Goal: Task Accomplishment & Management: Manage account settings

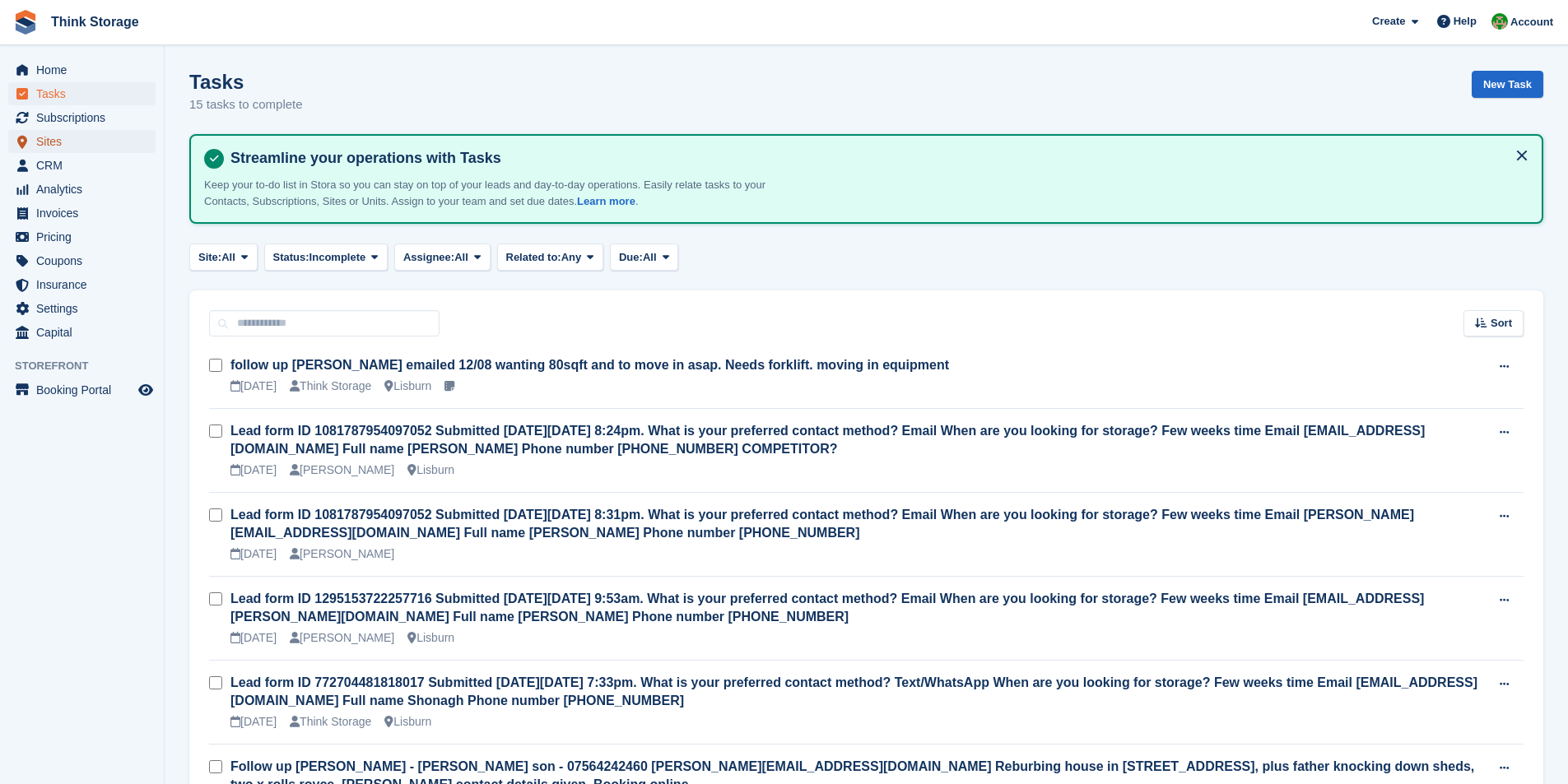
click at [51, 141] on span "Sites" at bounding box center [85, 141] width 98 height 23
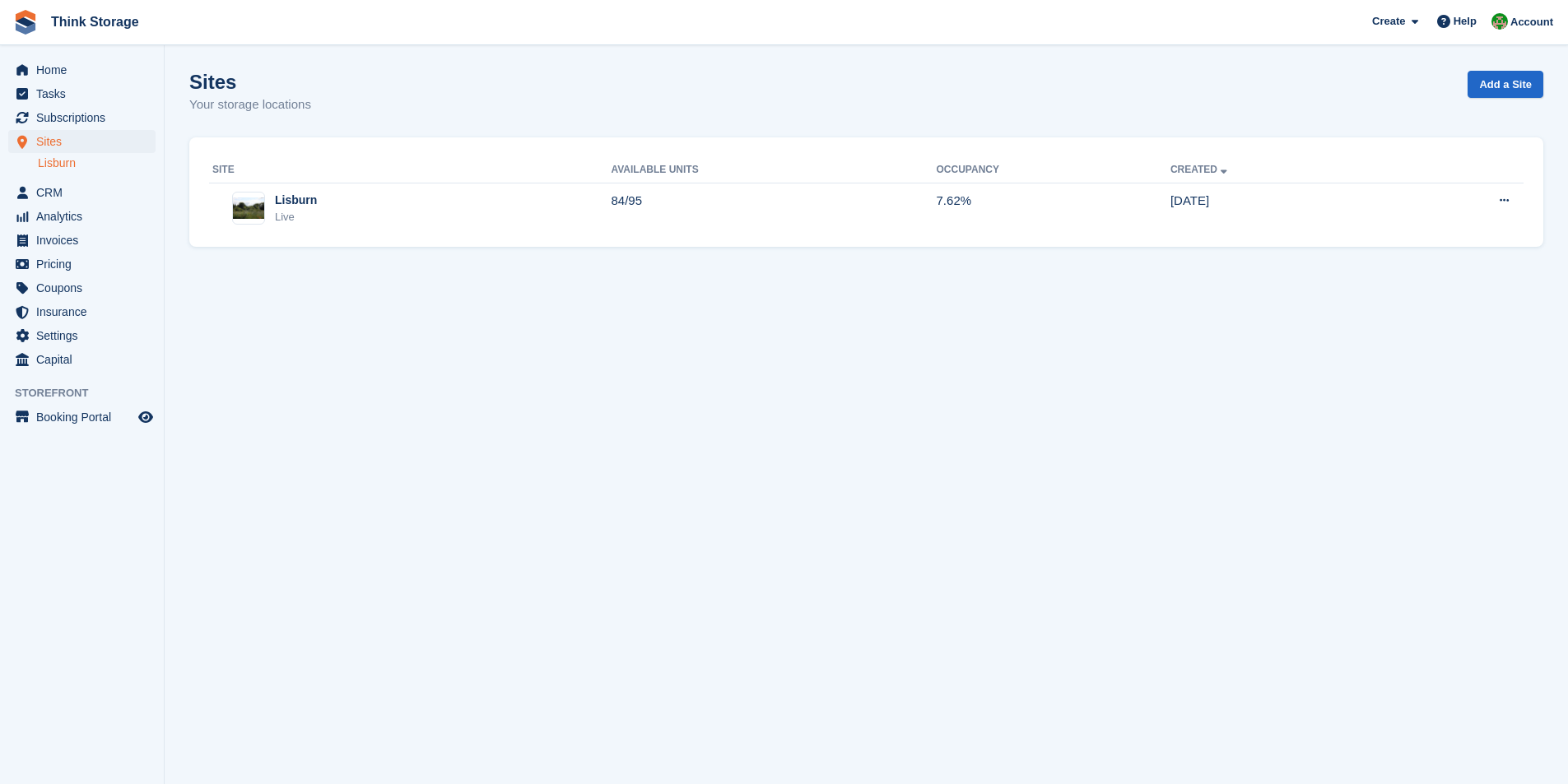
click at [62, 162] on link "Lisburn" at bounding box center [97, 163] width 117 height 16
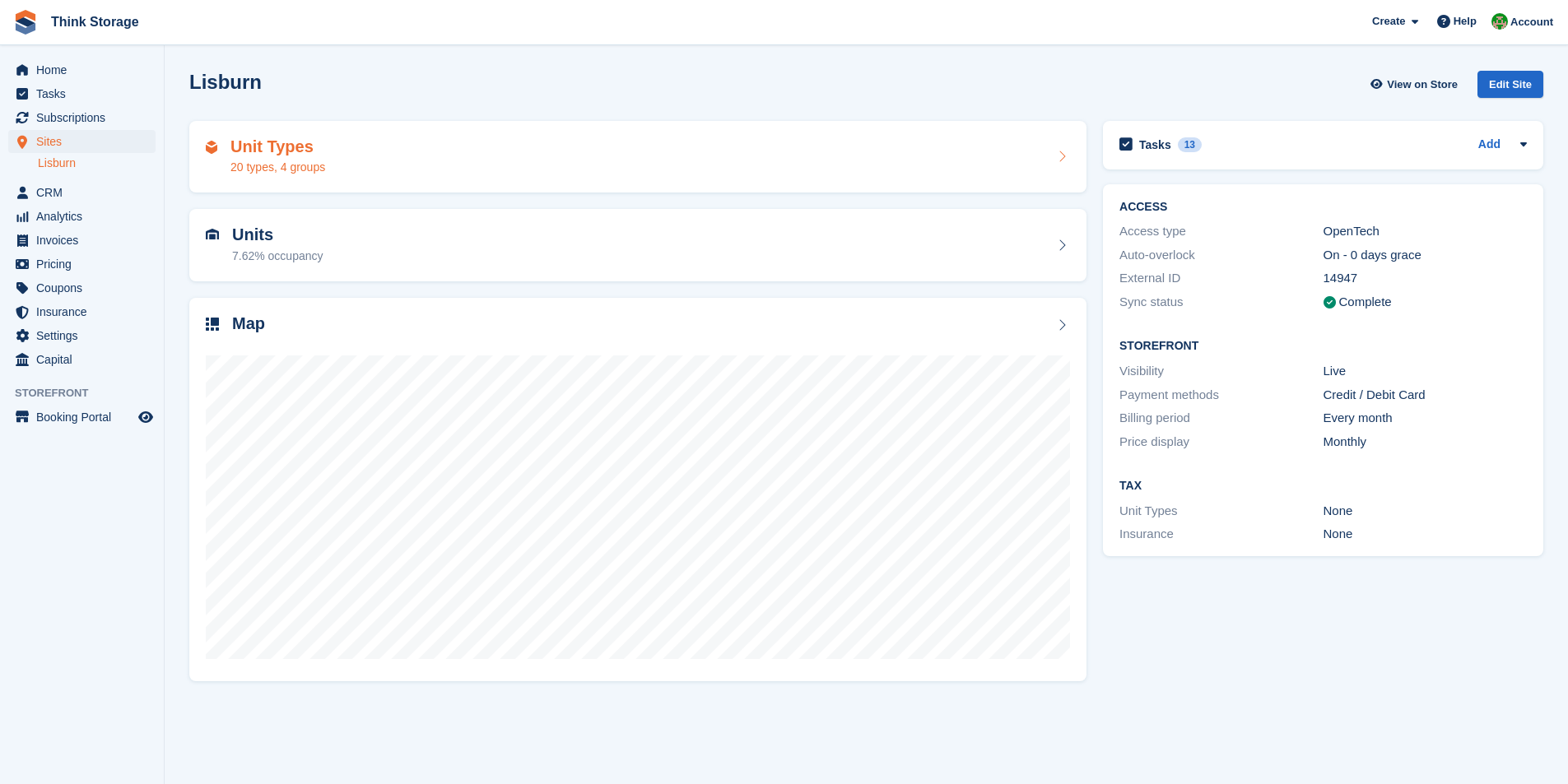
click at [277, 146] on h2 "Unit Types" at bounding box center [278, 146] width 95 height 19
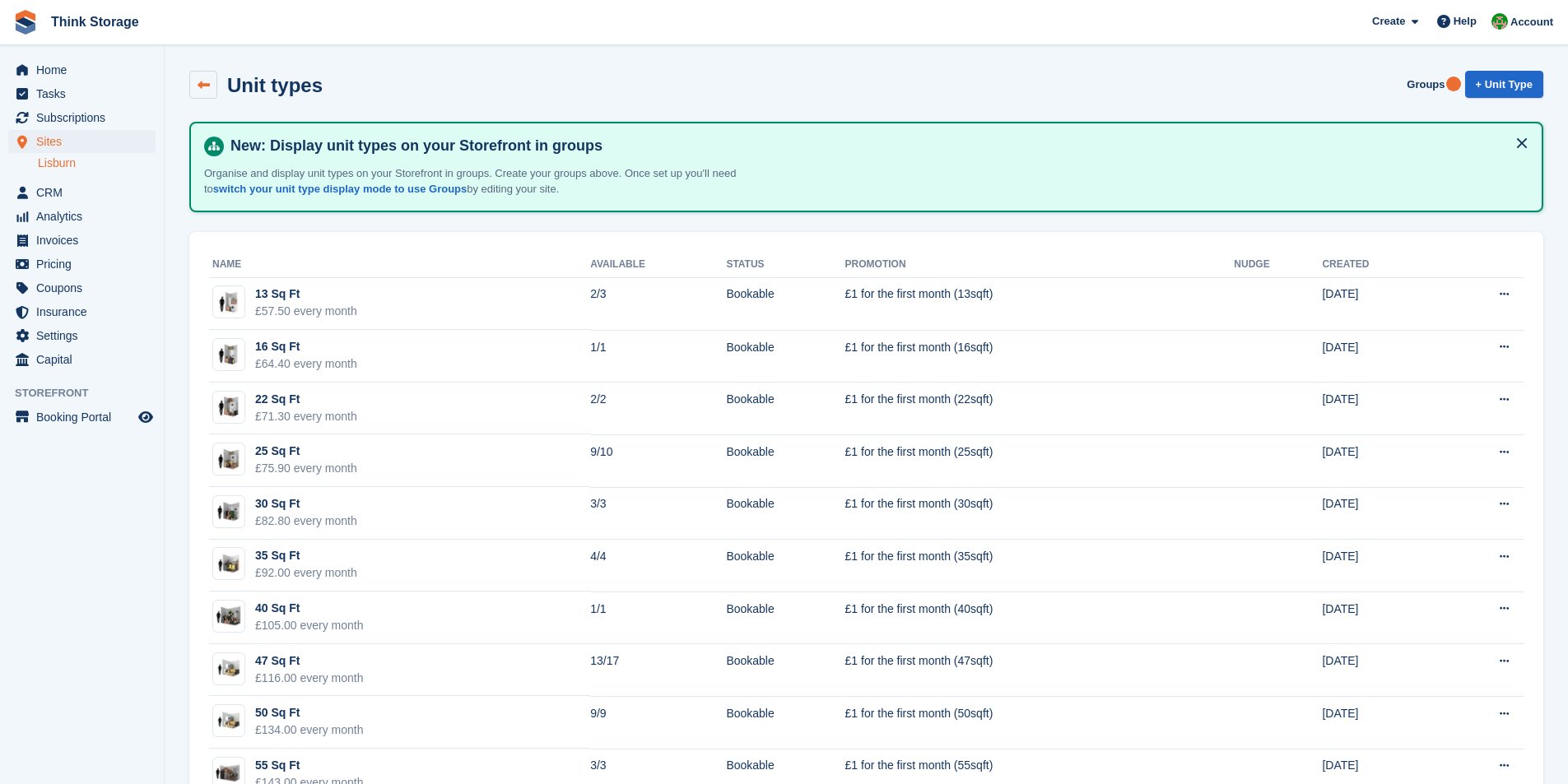
click at [207, 77] on link at bounding box center [203, 85] width 28 height 28
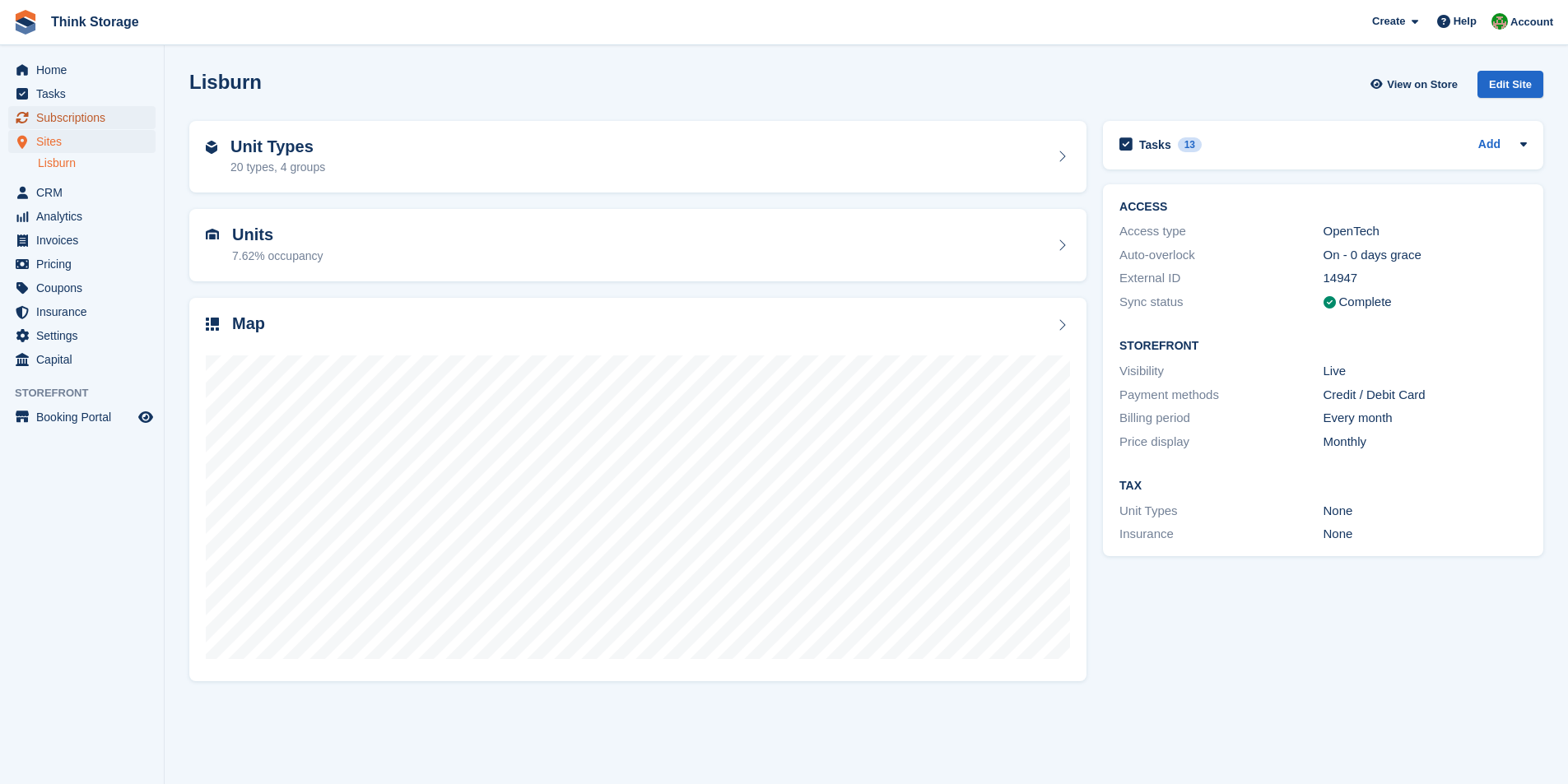
click at [71, 121] on span "Subscriptions" at bounding box center [85, 117] width 98 height 23
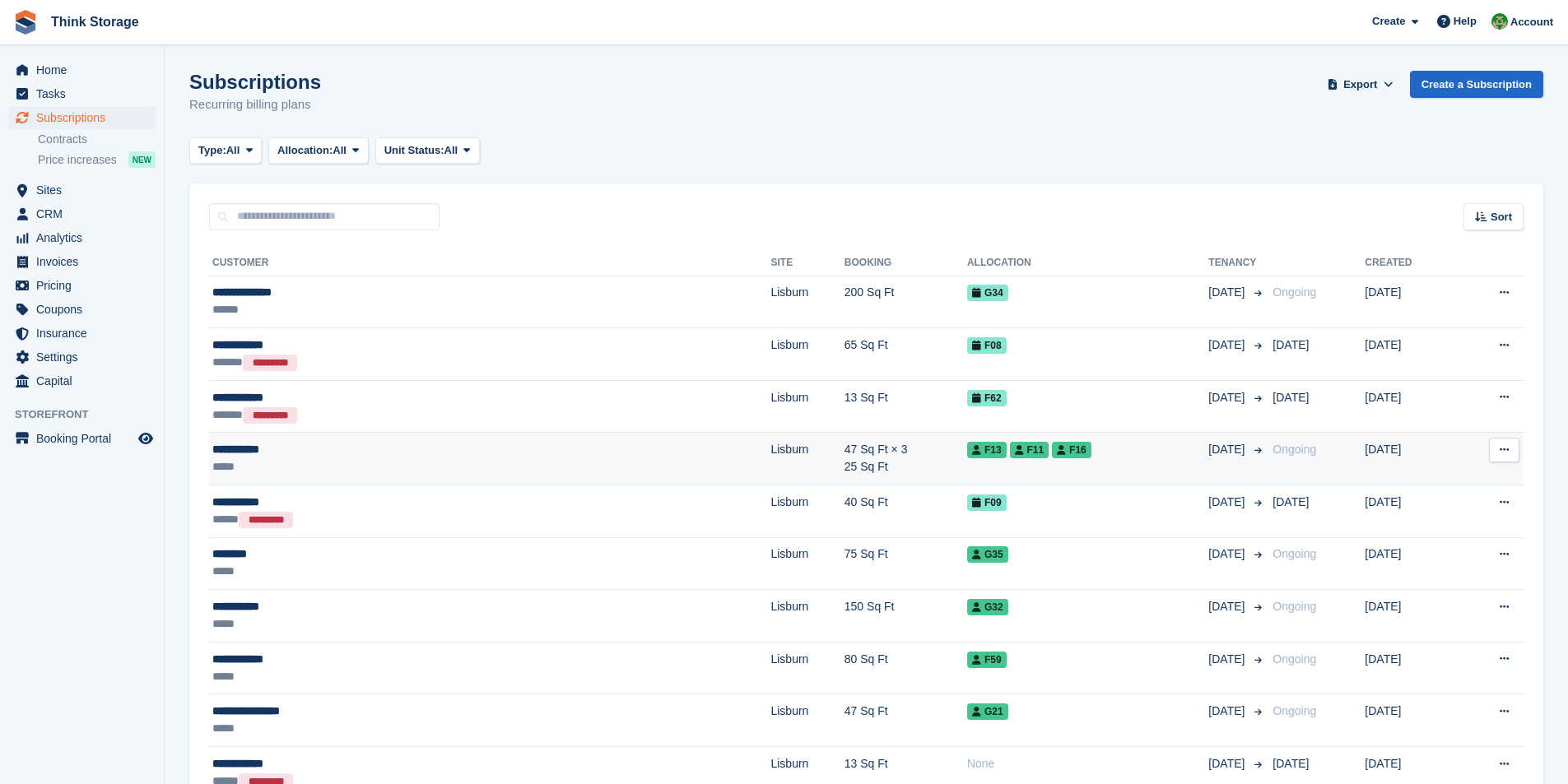
click at [770, 454] on td "Lisburn" at bounding box center [807, 459] width 74 height 53
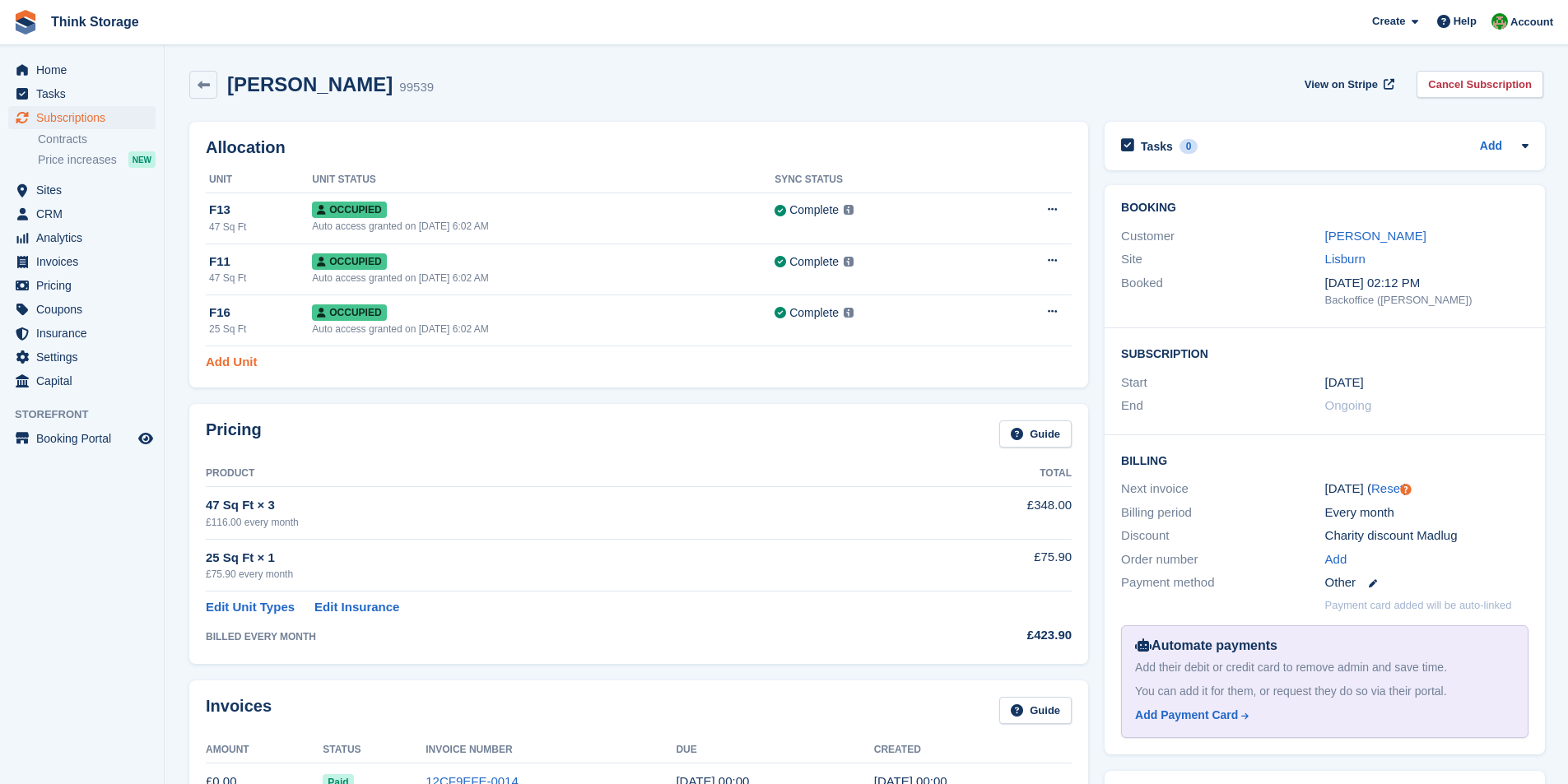
click at [224, 363] on link "Add Unit" at bounding box center [231, 362] width 51 height 19
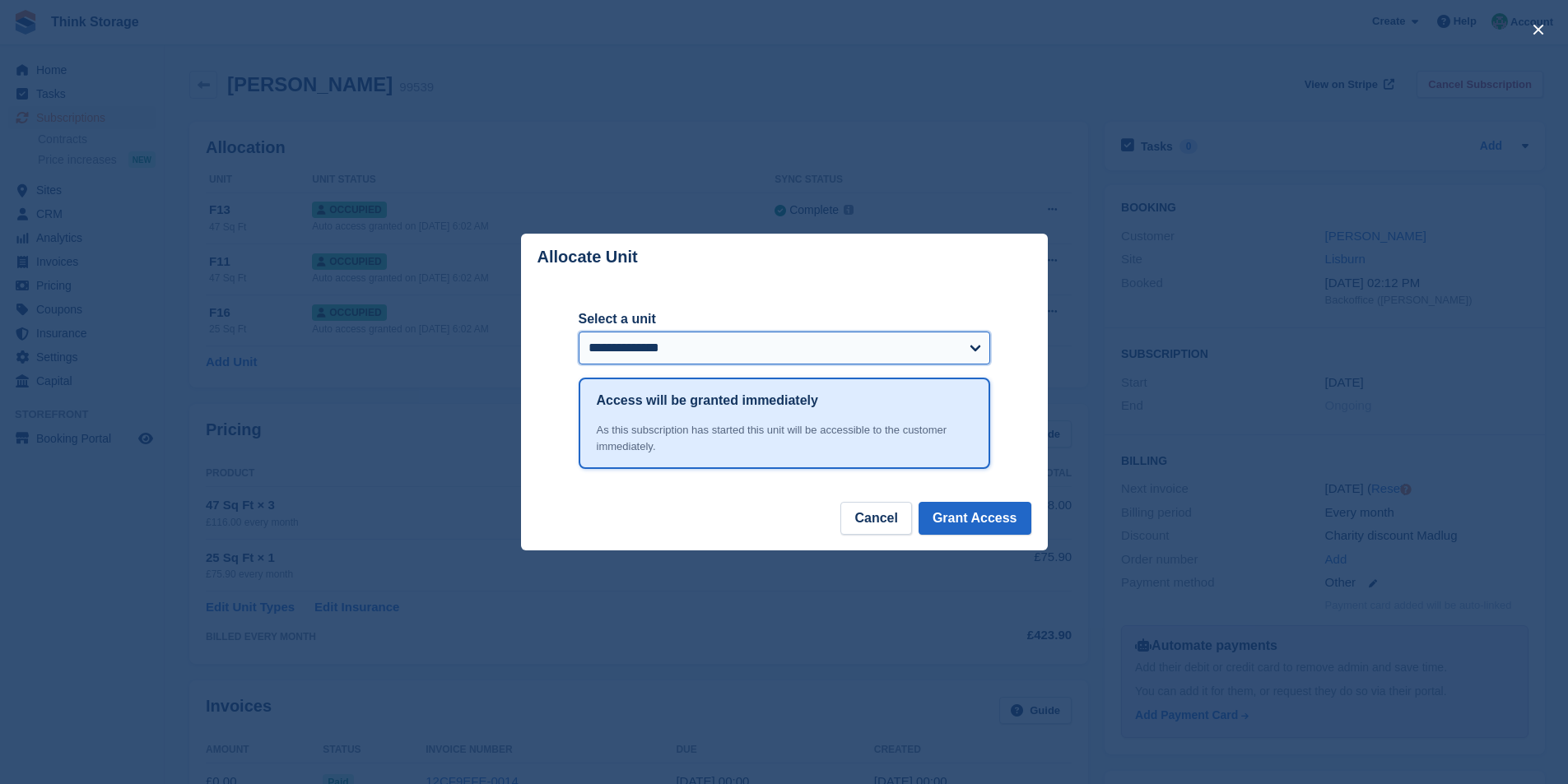
click at [626, 351] on select "**********" at bounding box center [784, 348] width 412 height 33
click at [398, 425] on div "close" at bounding box center [784, 392] width 1568 height 784
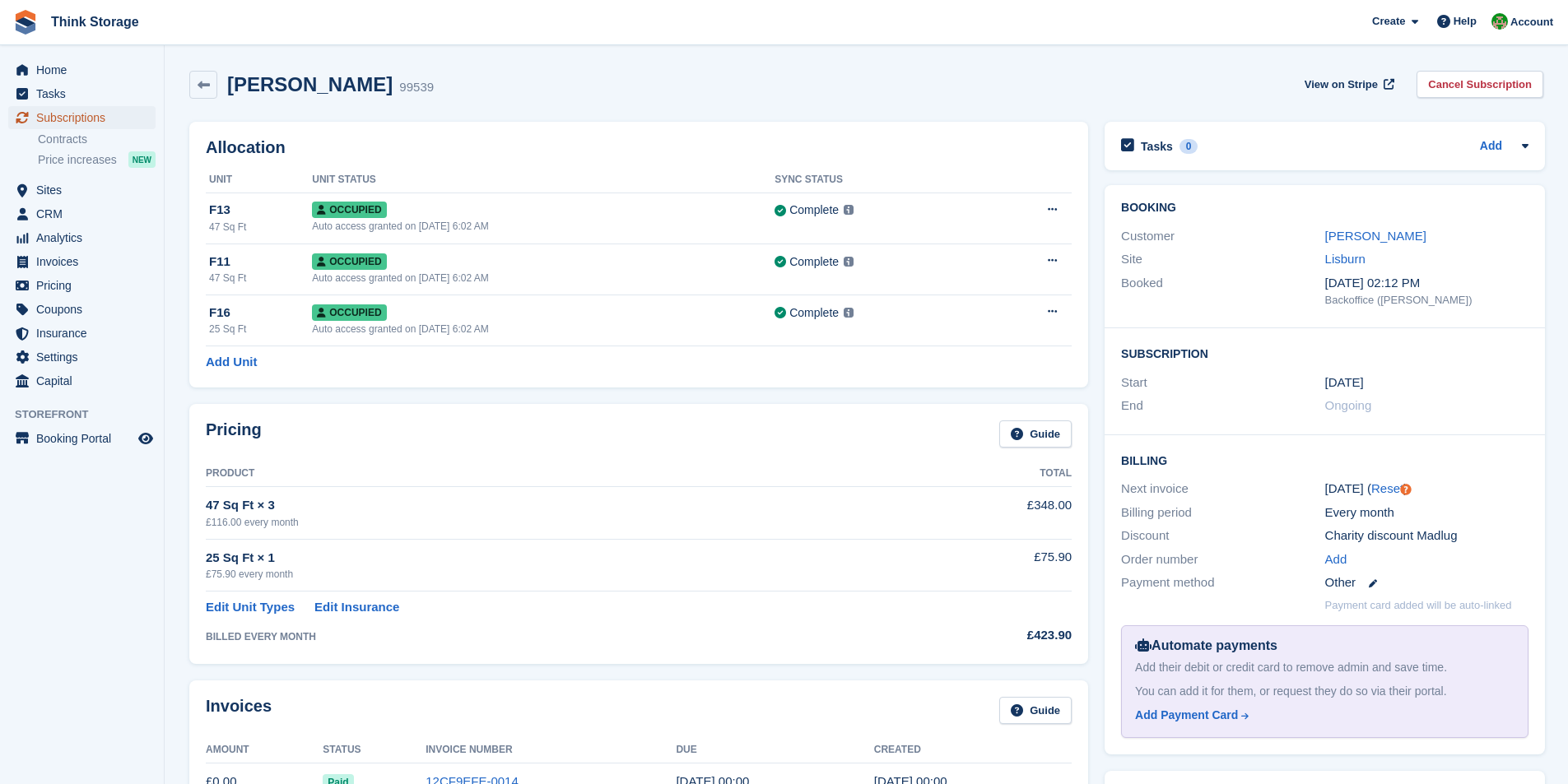
click at [83, 116] on span "Subscriptions" at bounding box center [85, 117] width 98 height 23
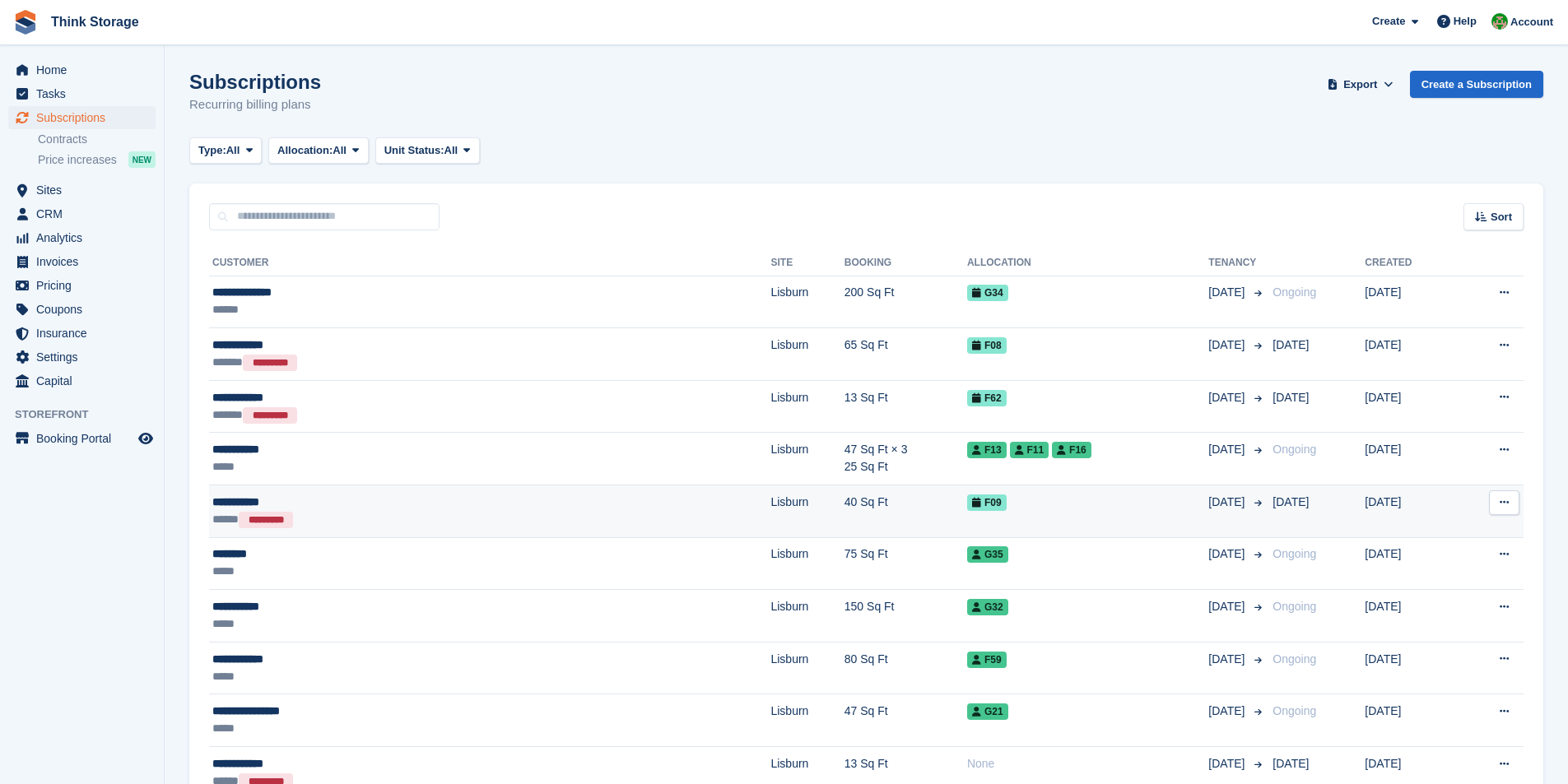
click at [967, 501] on span "F09" at bounding box center [987, 502] width 40 height 17
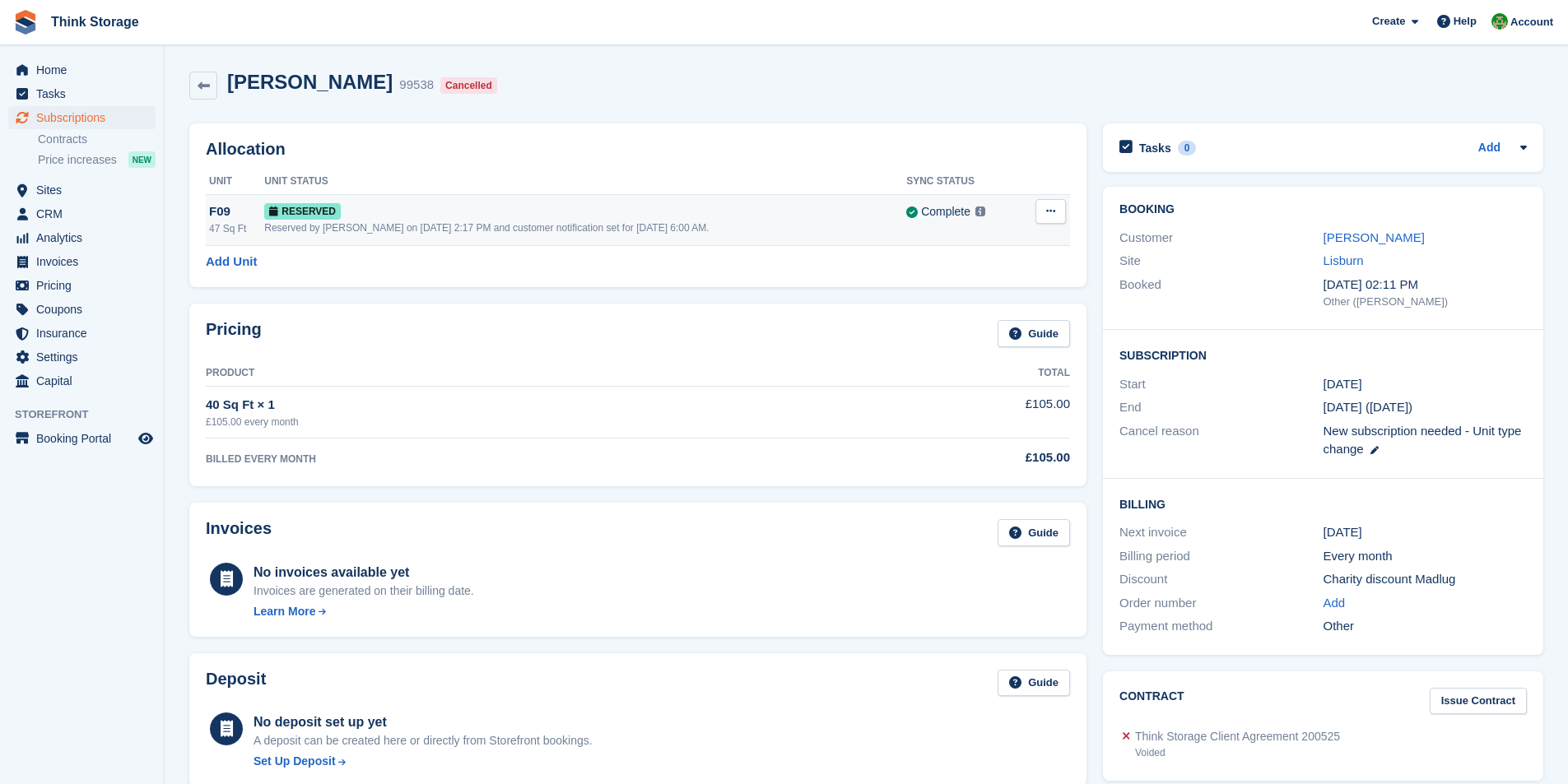
click at [1047, 207] on icon at bounding box center [1051, 211] width 9 height 11
click at [965, 282] on p "Deallocate" at bounding box center [986, 279] width 143 height 21
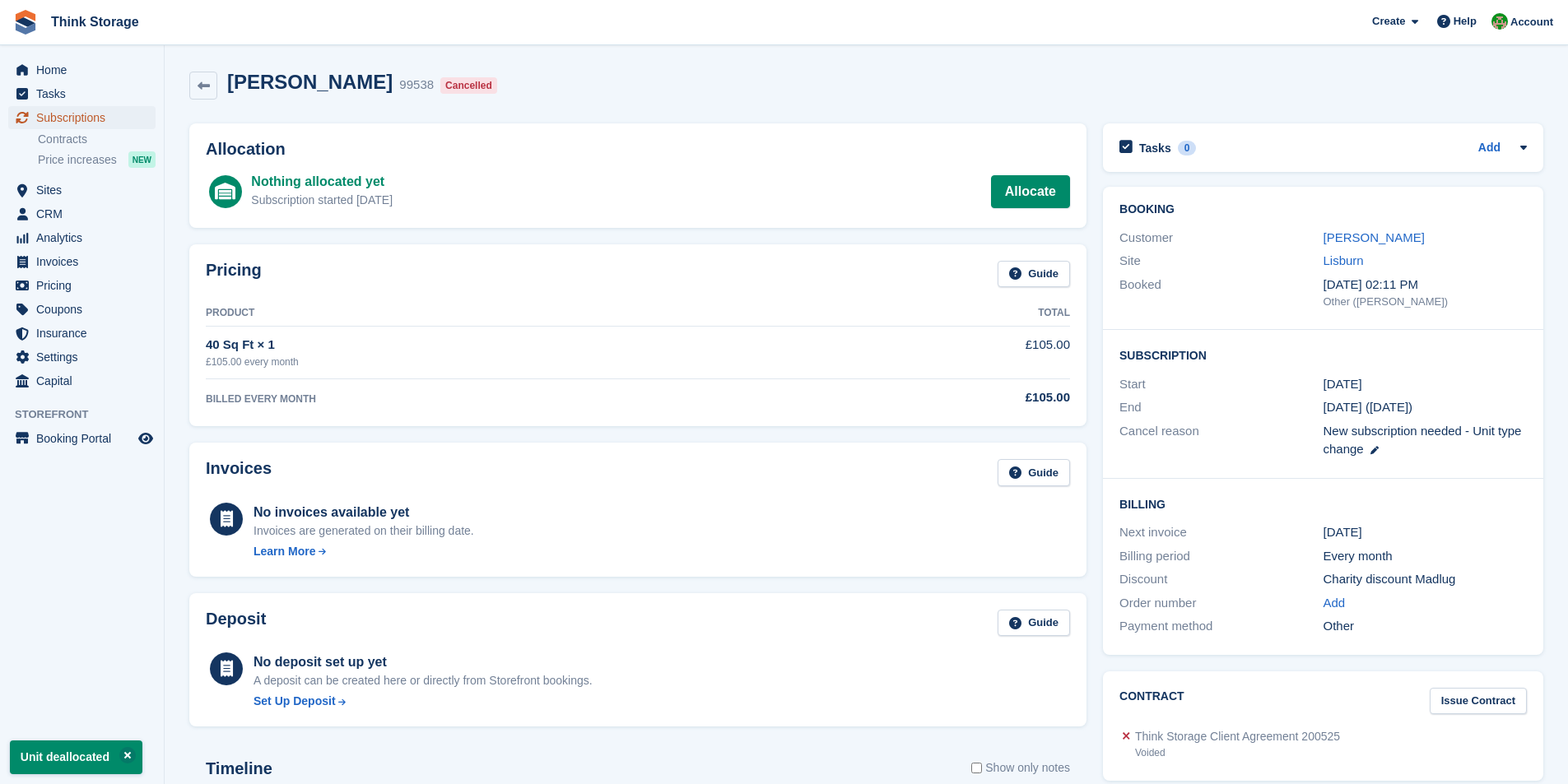
click at [74, 115] on span "Subscriptions" at bounding box center [85, 117] width 98 height 23
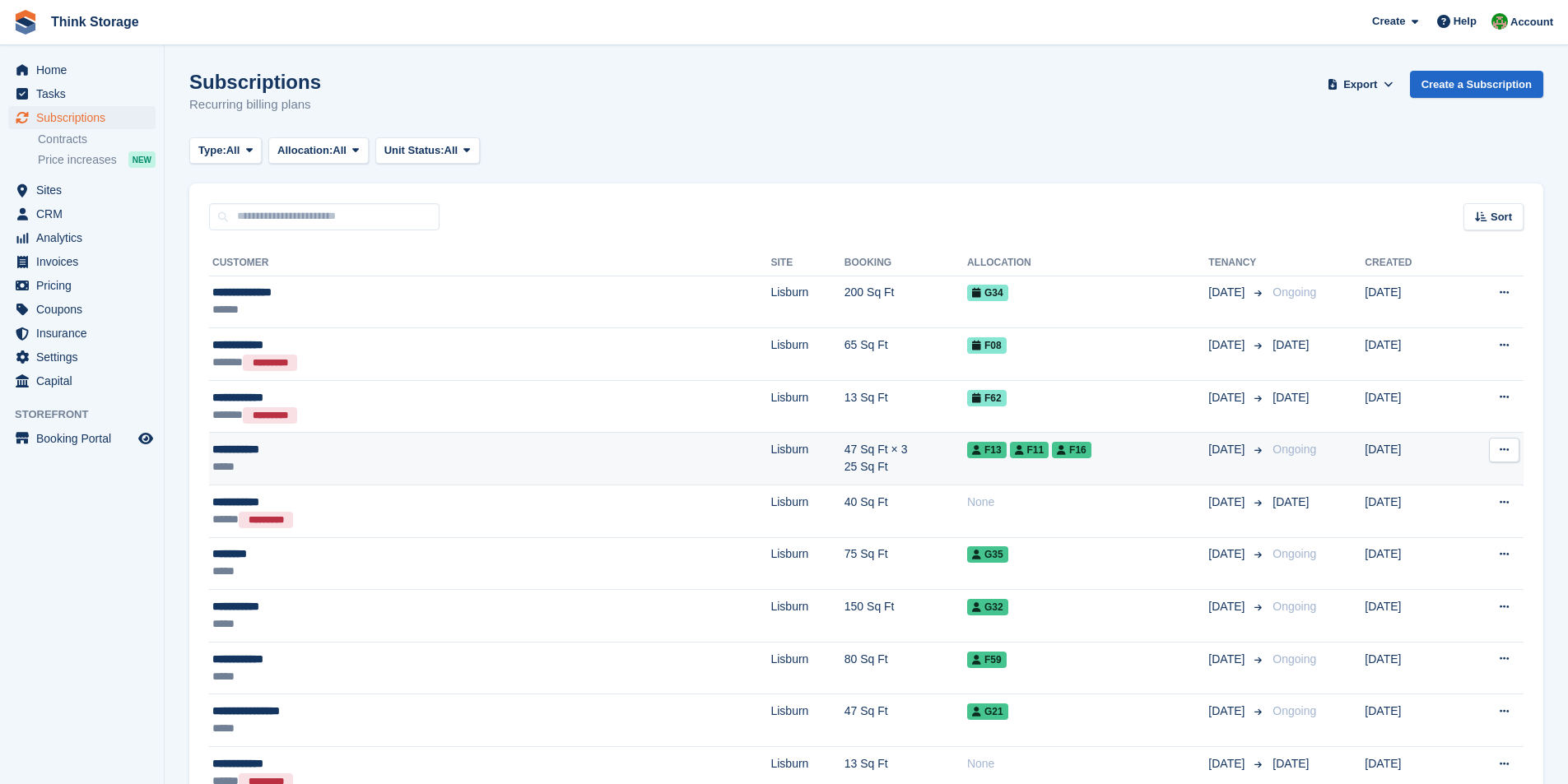
click at [845, 457] on td "47 Sq Ft × 3 25 Sq Ft" at bounding box center [906, 459] width 122 height 53
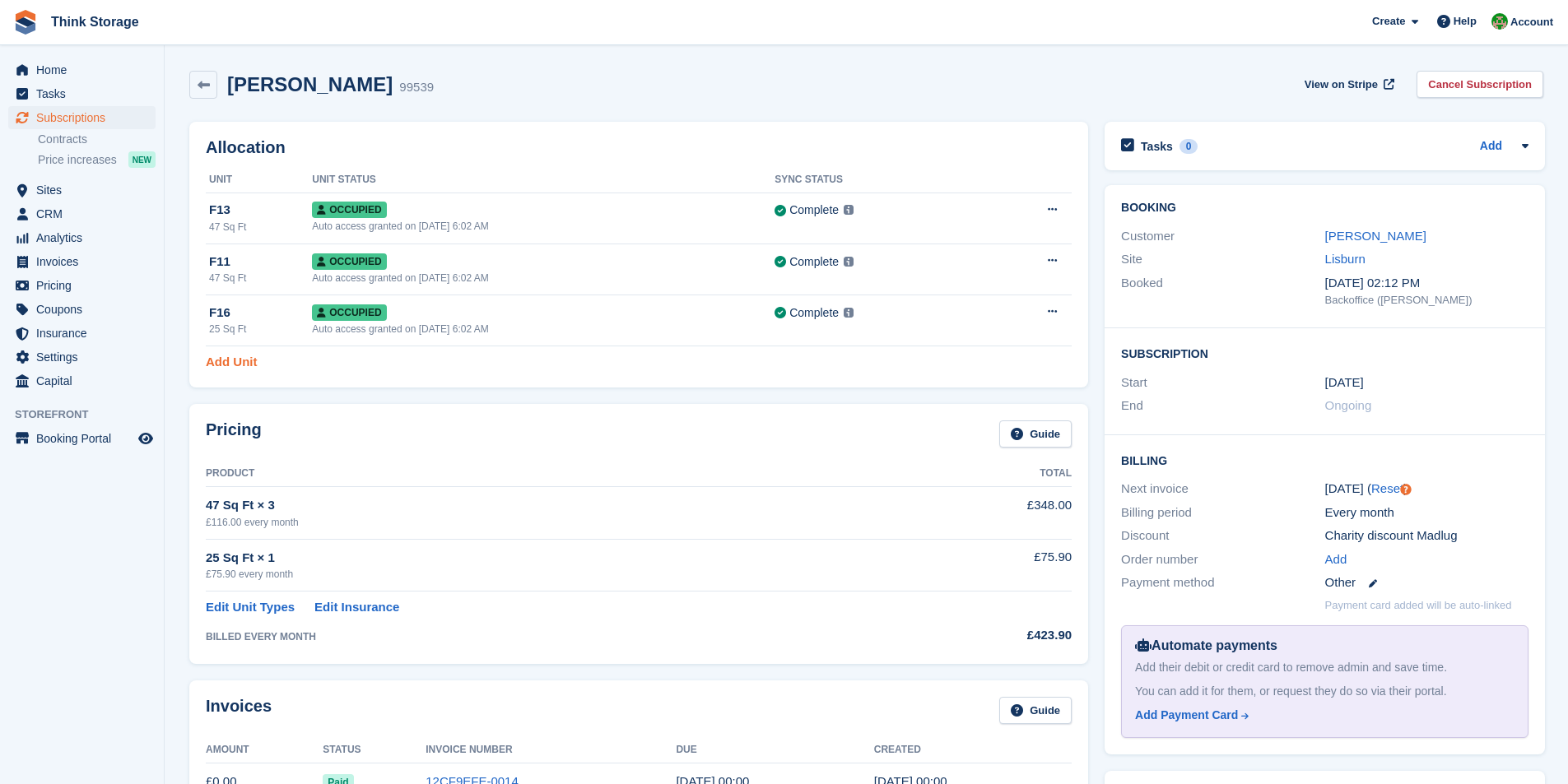
click at [229, 360] on link "Add Unit" at bounding box center [231, 362] width 51 height 19
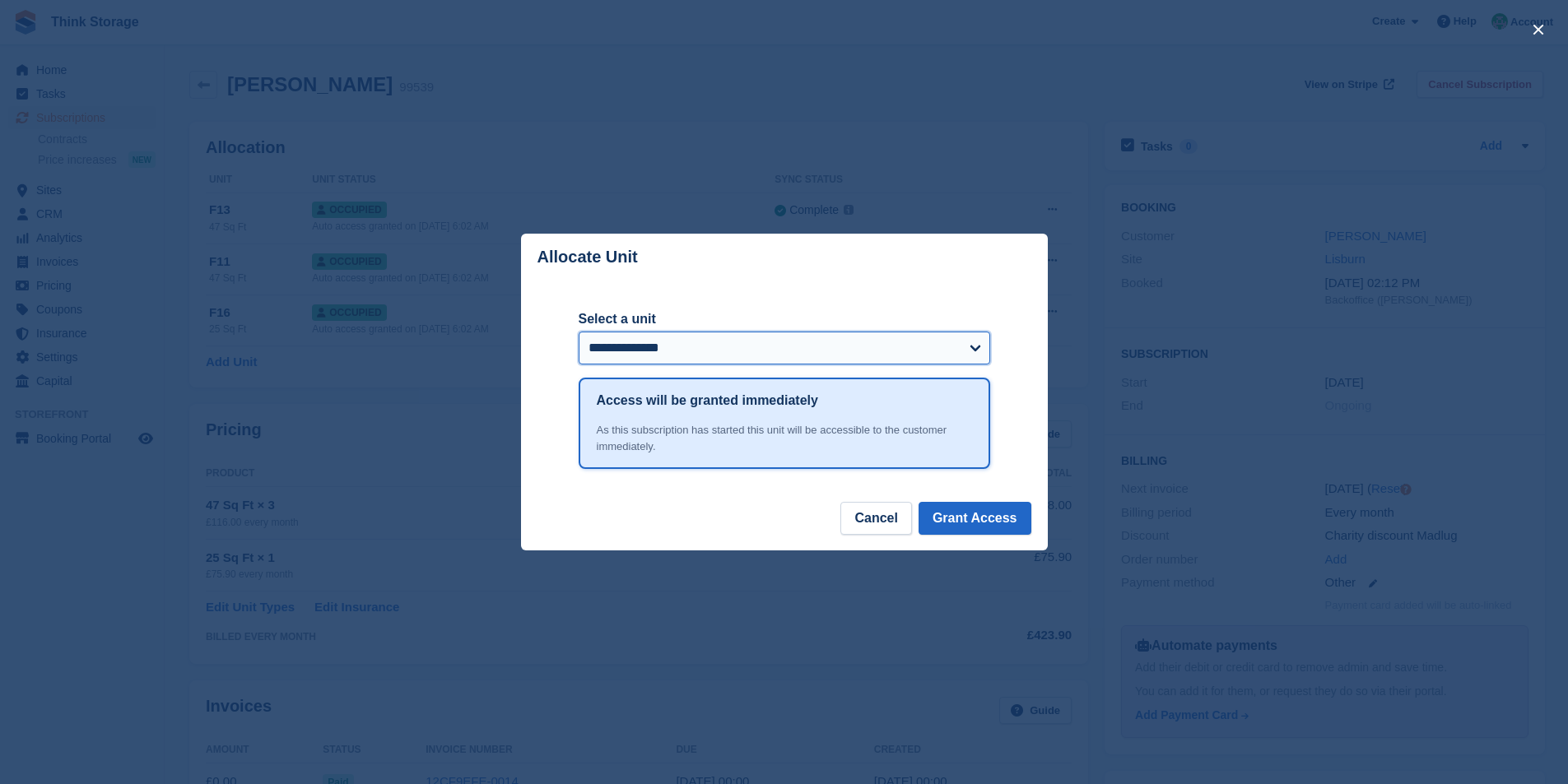
click at [698, 341] on select "**********" at bounding box center [784, 348] width 412 height 33
select select "******"
click at [579, 333] on select "**********" at bounding box center [784, 348] width 412 height 33
click at [968, 513] on button "Grant Access" at bounding box center [975, 518] width 112 height 33
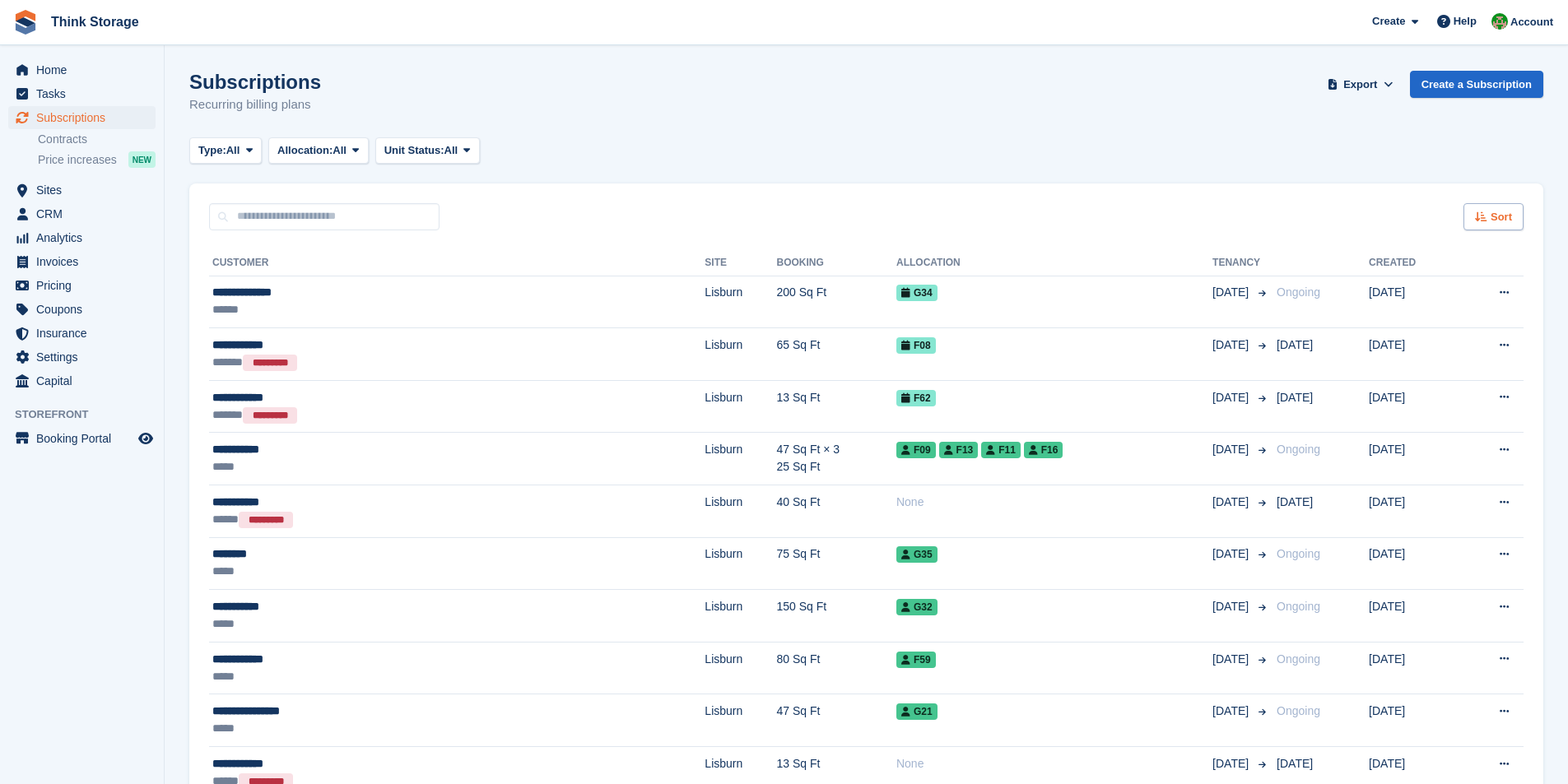
click at [1493, 209] on span "Sort" at bounding box center [1501, 217] width 21 height 17
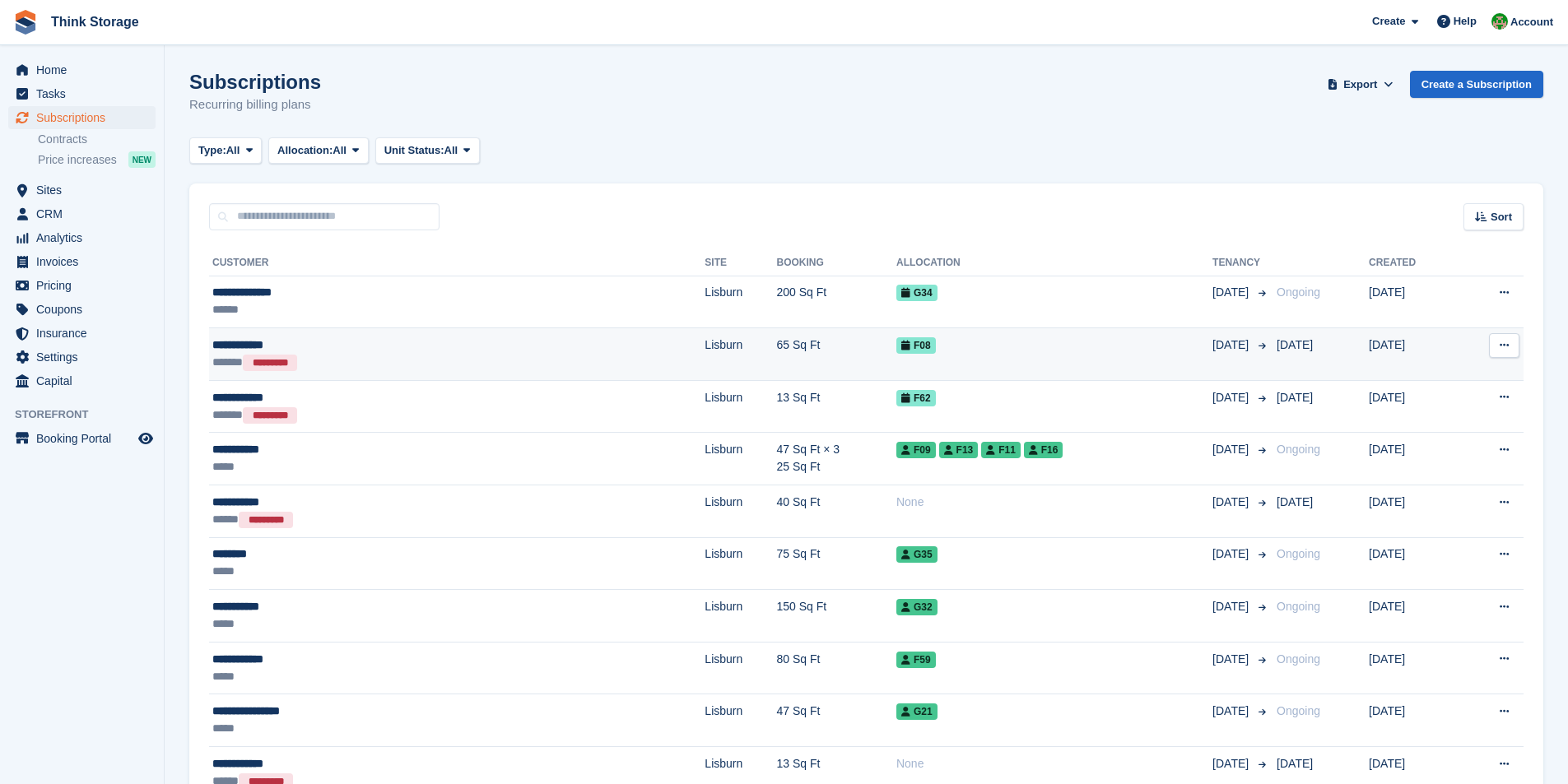
click at [1507, 352] on button at bounding box center [1504, 345] width 31 height 25
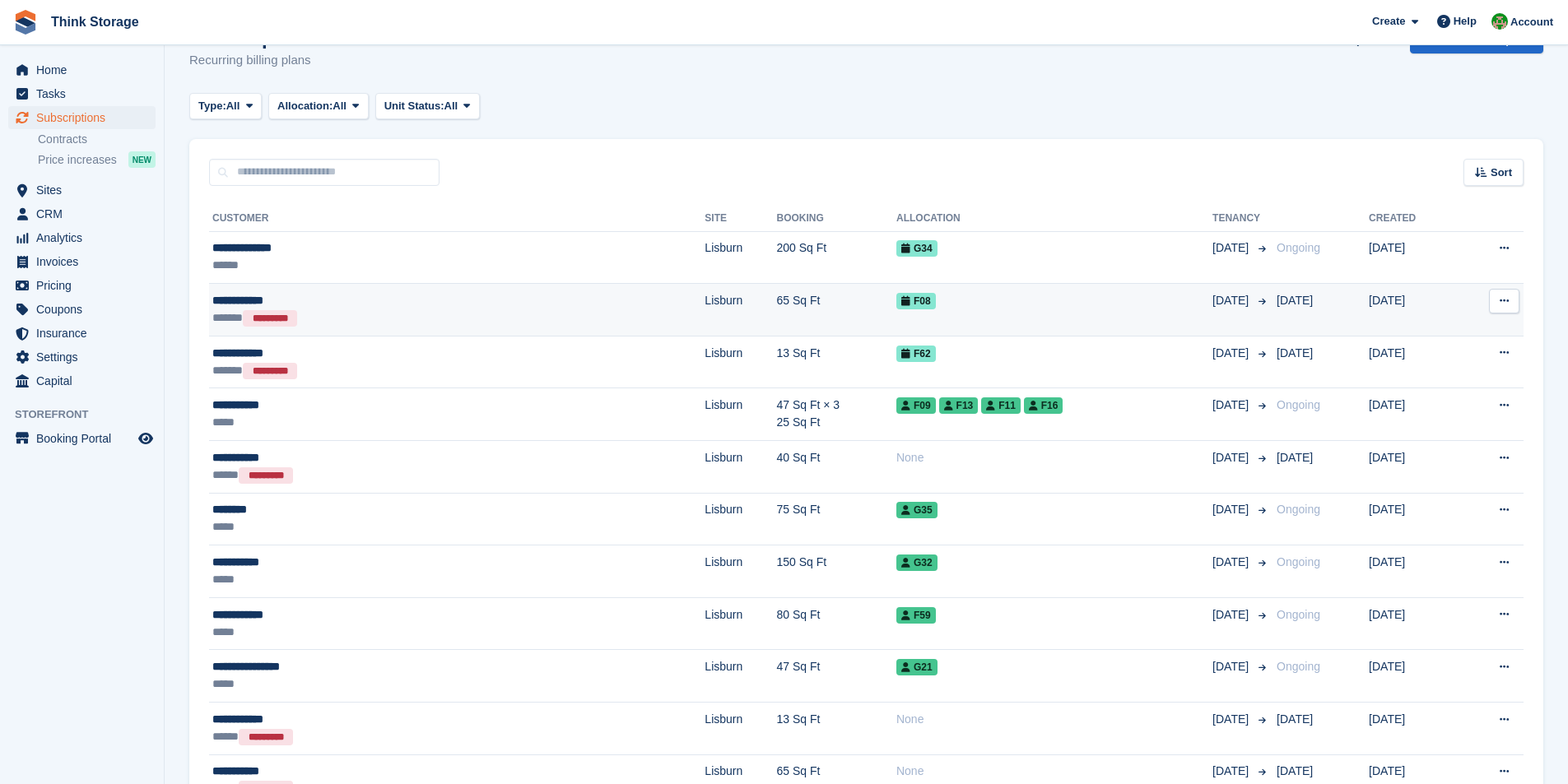
scroll to position [83, 0]
